Goal: Information Seeking & Learning: Learn about a topic

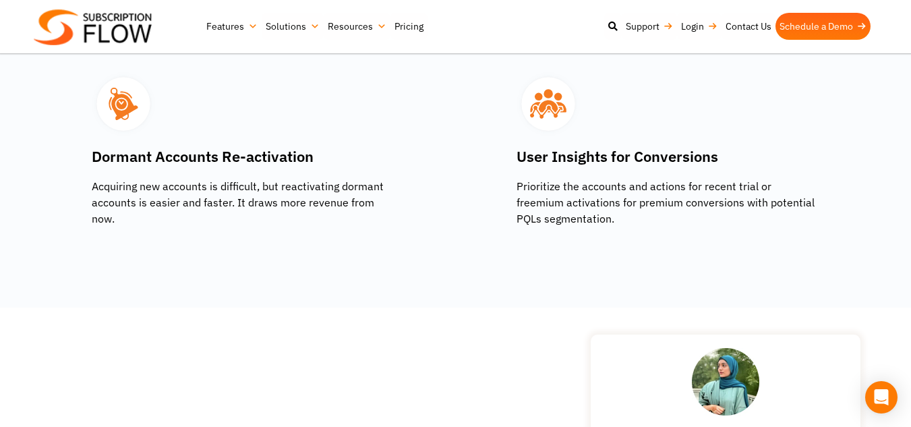
scroll to position [1464, 0]
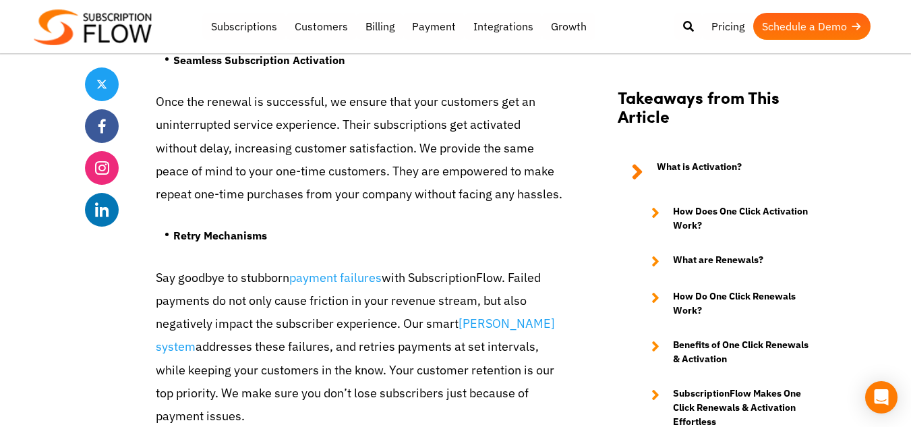
scroll to position [4790, 0]
